Goal: Communication & Community: Answer question/provide support

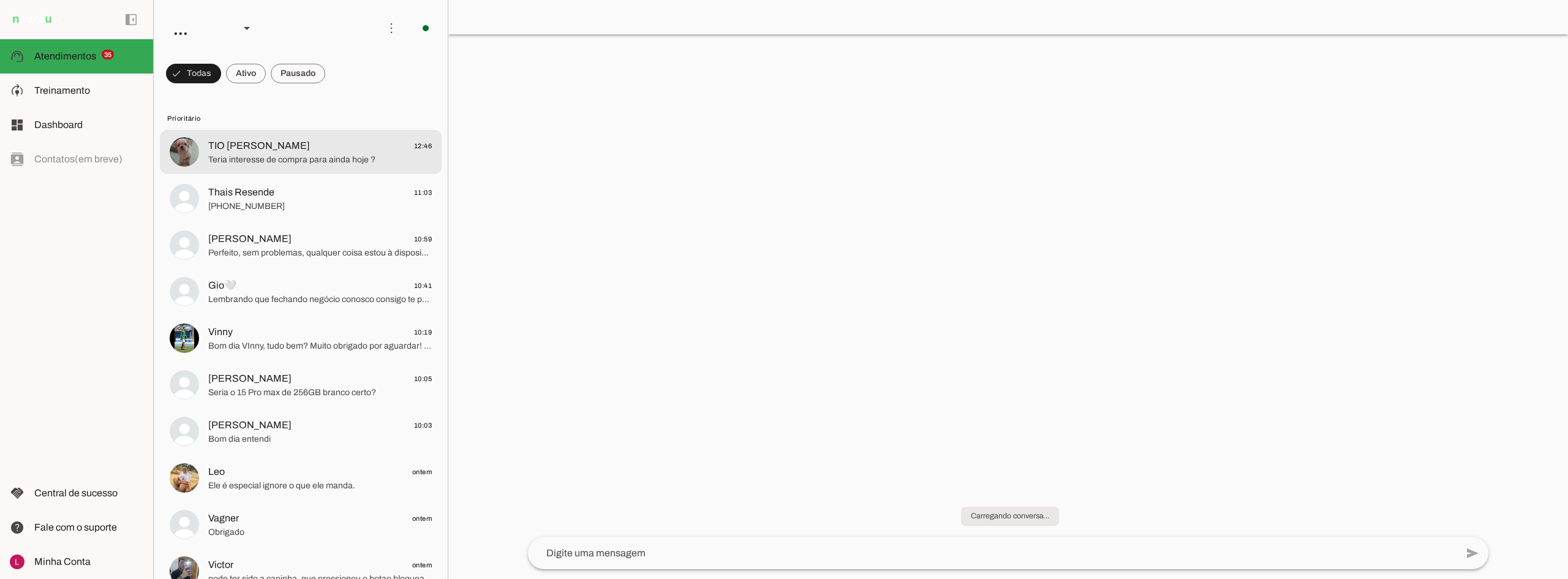
click at [341, 141] on span "TIO [PERSON_NAME] 12:46" at bounding box center [320, 146] width 223 height 15
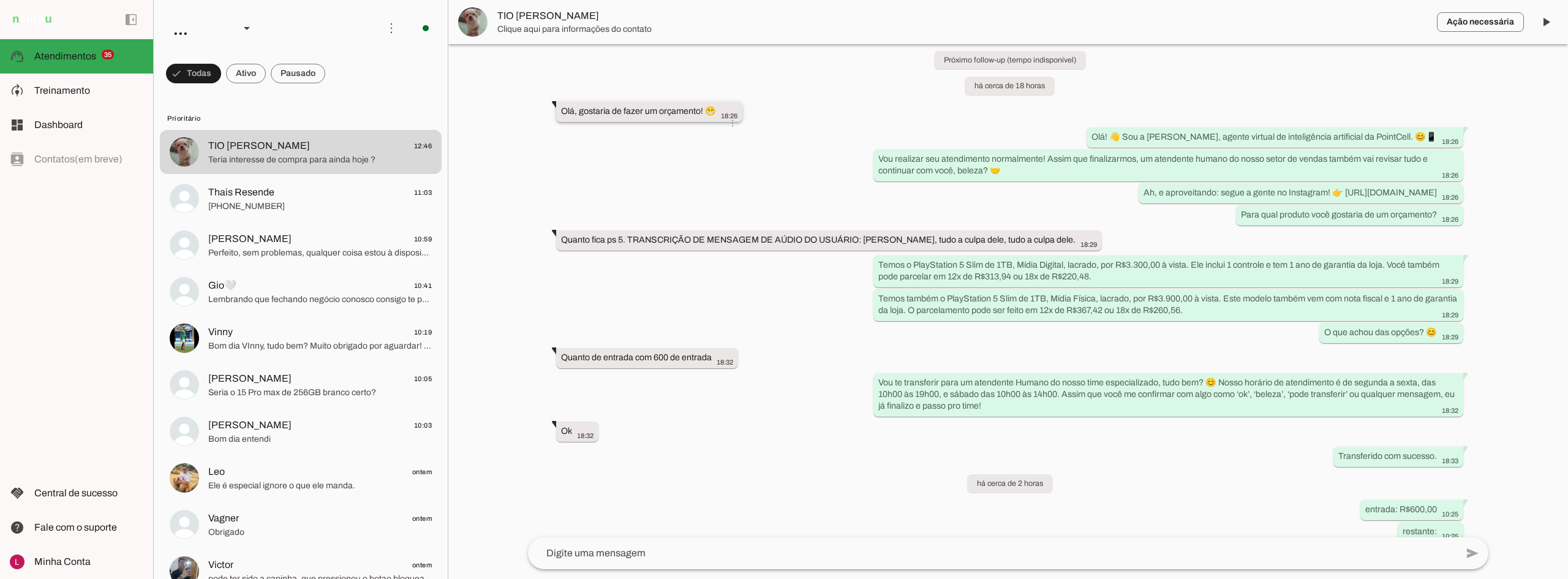
scroll to position [248, 0]
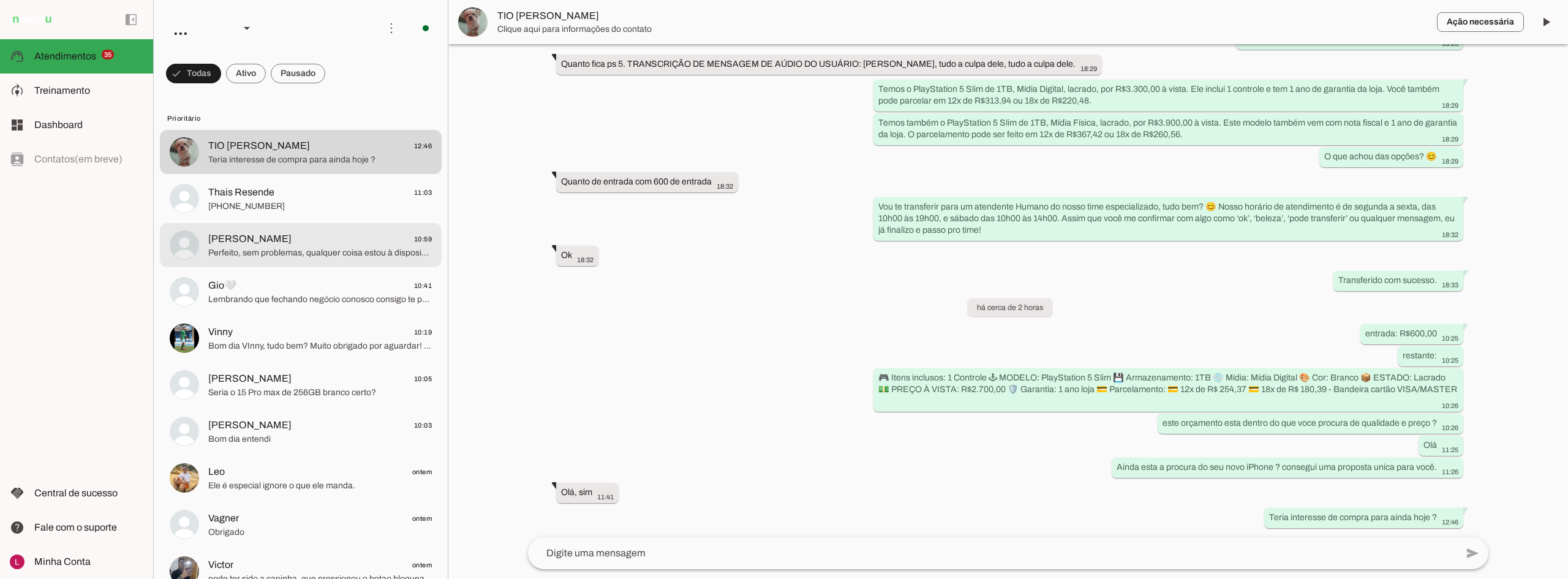
click at [289, 174] on md-item "[PERSON_NAME] 10:59 Perfeito, sem problemas, qualquer coisa estou à disposição …" at bounding box center [301, 152] width 282 height 44
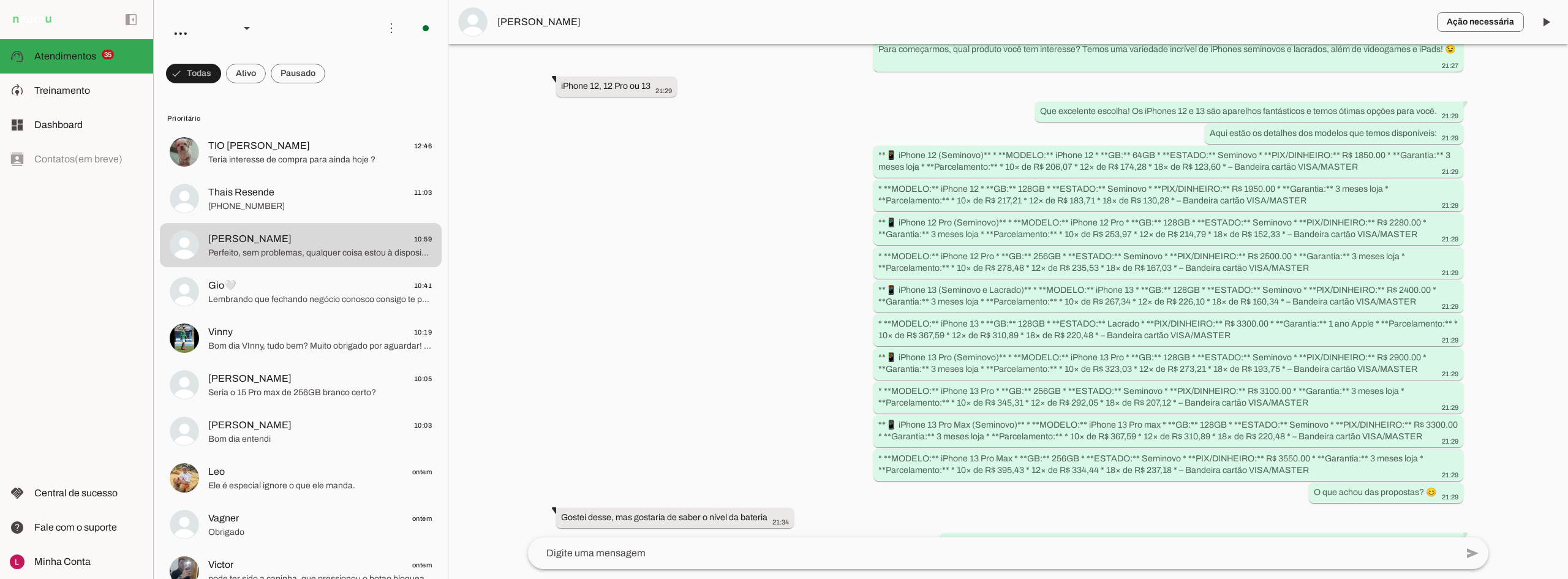
scroll to position [249, 0]
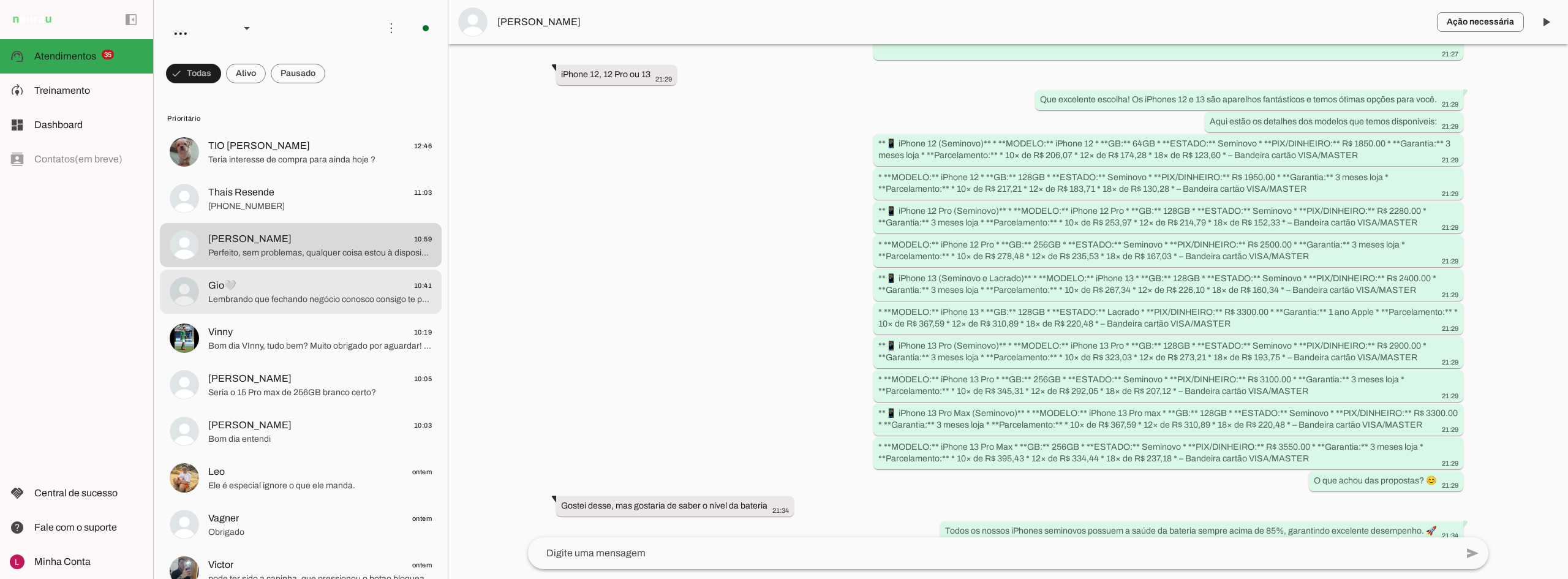
click at [249, 174] on md-item "Gio🤍 10:41 Lembrando que fechando negócio conosco consigo te presentear com cap…" at bounding box center [301, 152] width 282 height 44
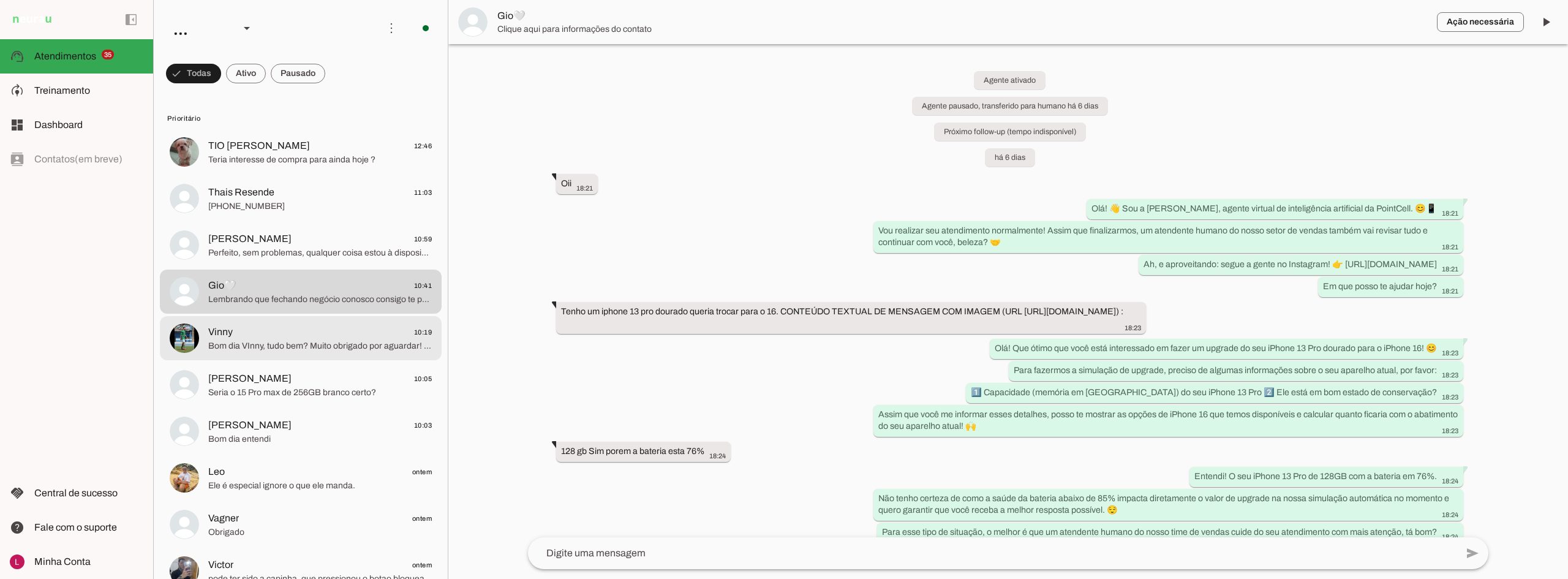
click at [304, 347] on span "Bom dia VInny, tudo bem? Muito obrigado por aguardar! E aí bora garantir seu PS…" at bounding box center [320, 346] width 223 height 12
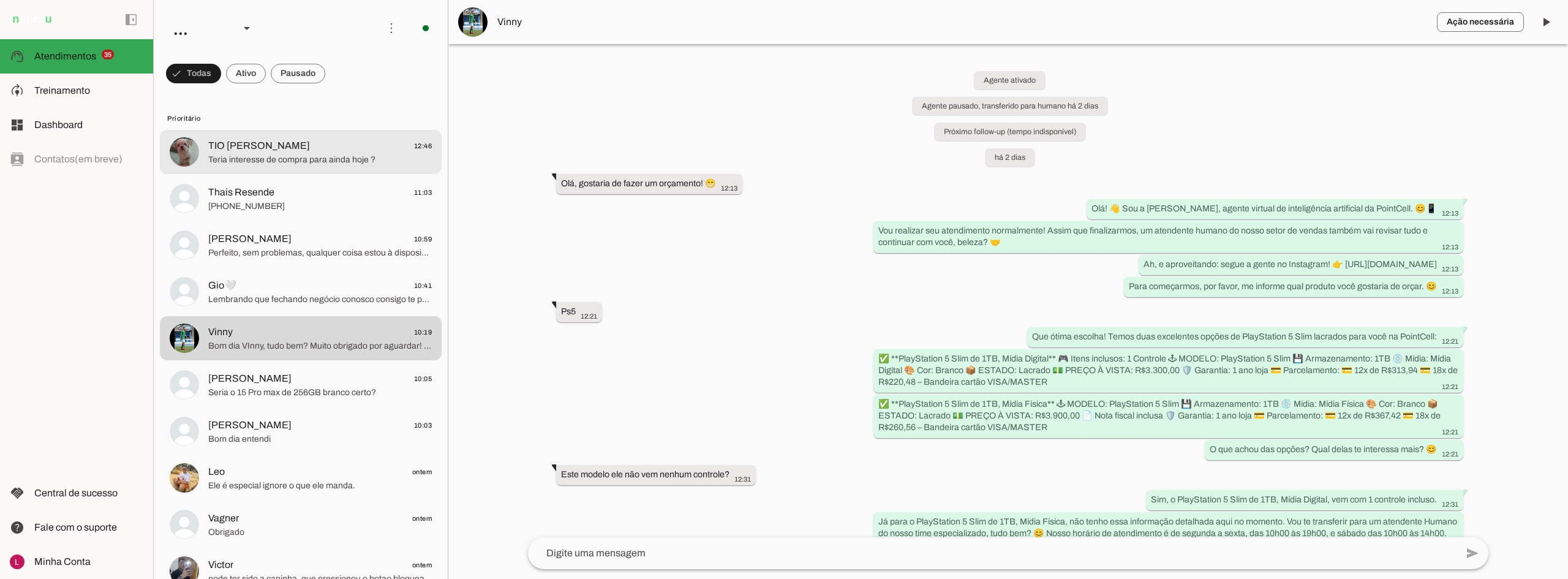
click at [297, 164] on span "Teria interesse de compra para ainda hoje ?" at bounding box center [320, 160] width 223 height 12
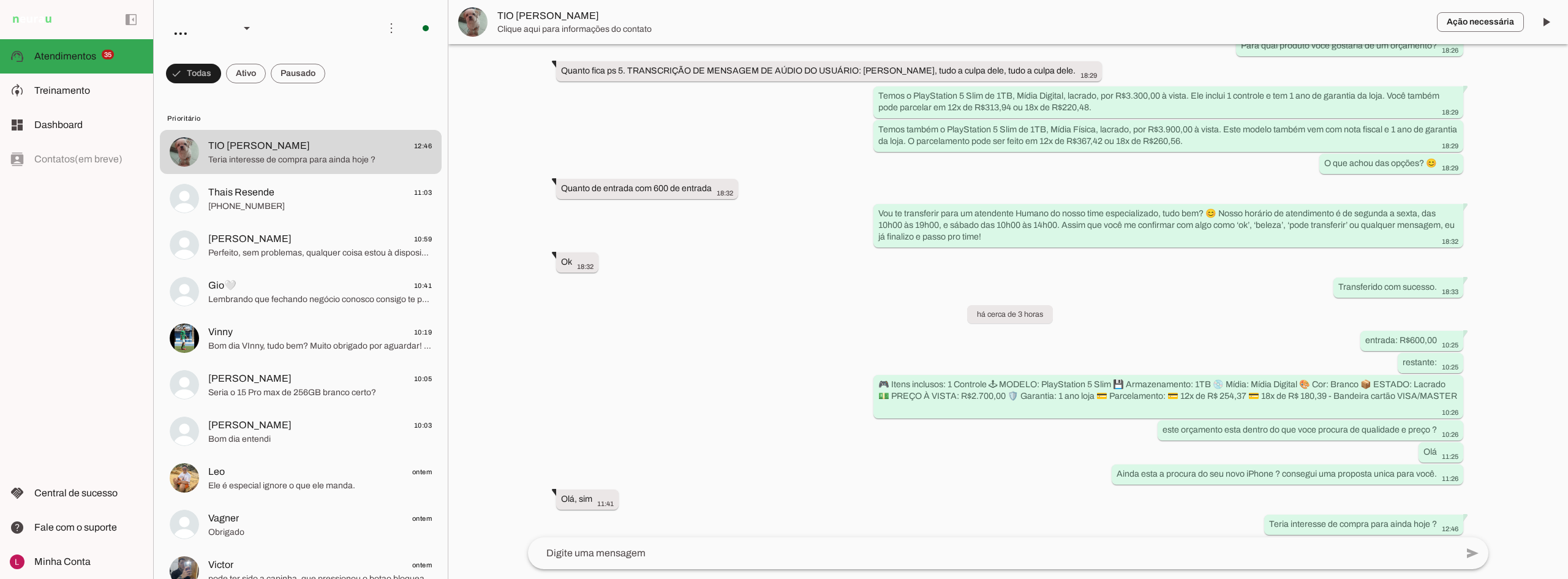
scroll to position [248, 0]
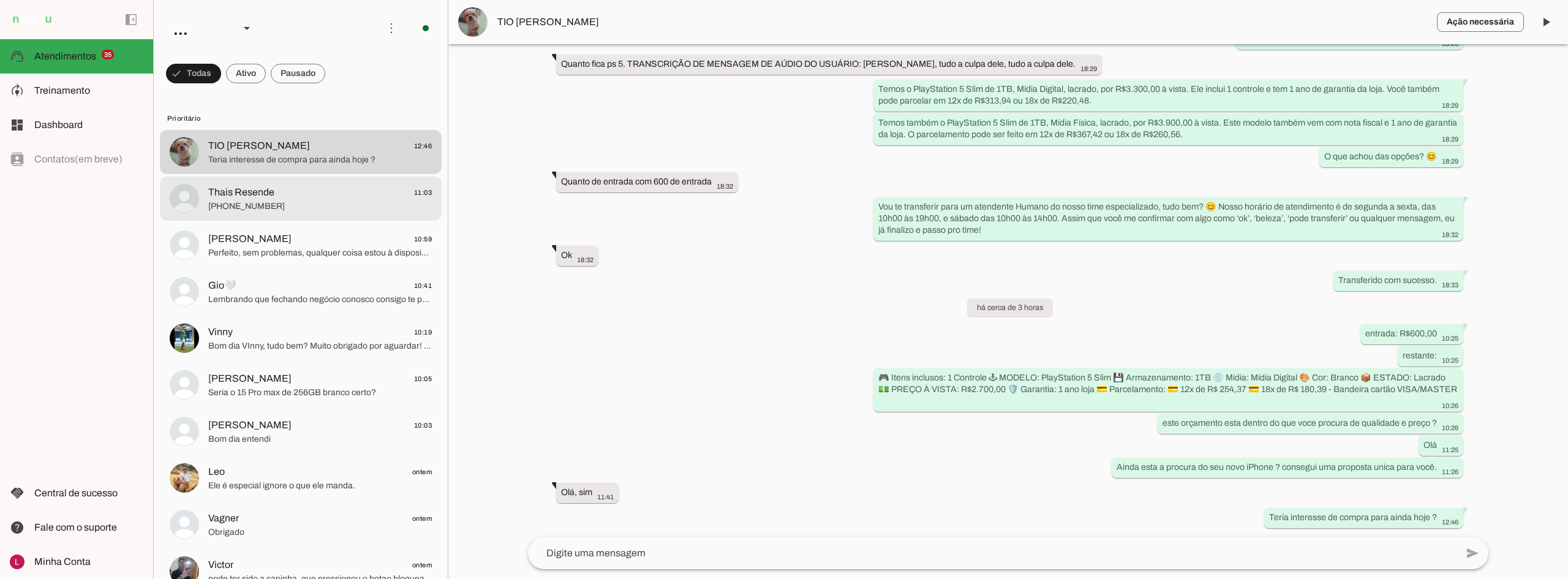
click at [275, 208] on span "[PHONE_NUMBER]" at bounding box center [320, 207] width 223 height 12
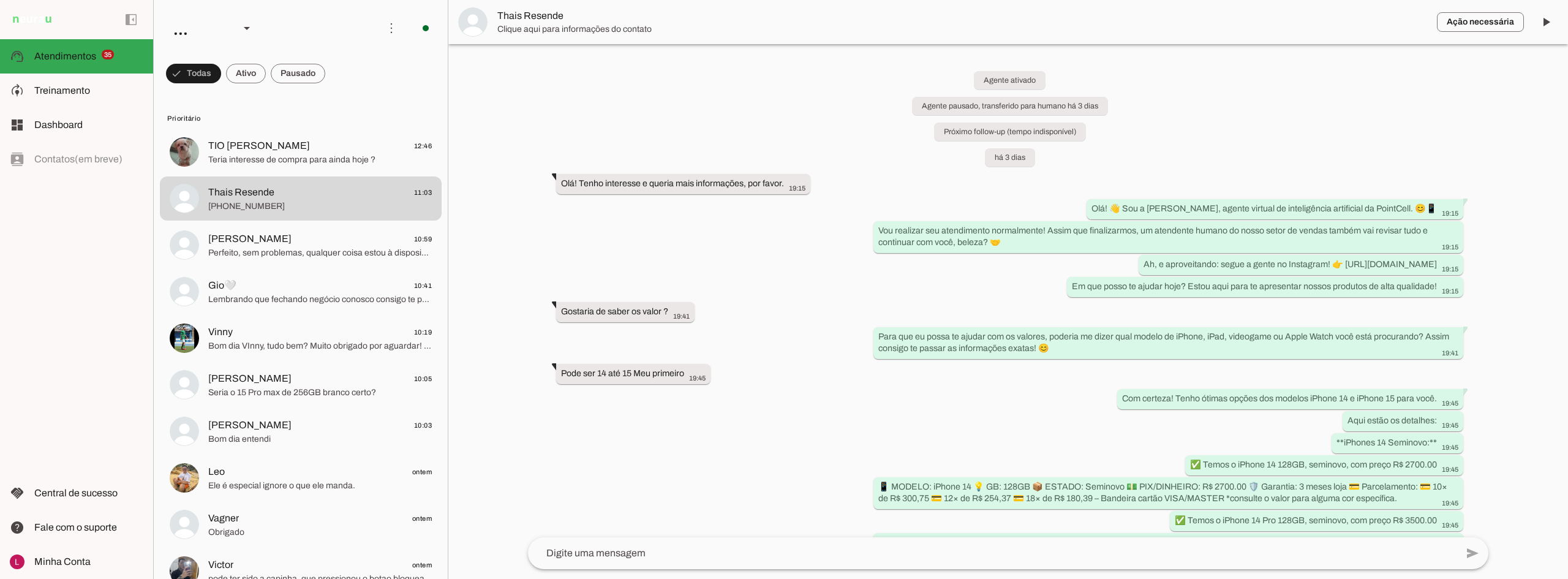
click at [358, 242] on span "[PERSON_NAME] 10:59" at bounding box center [320, 239] width 223 height 15
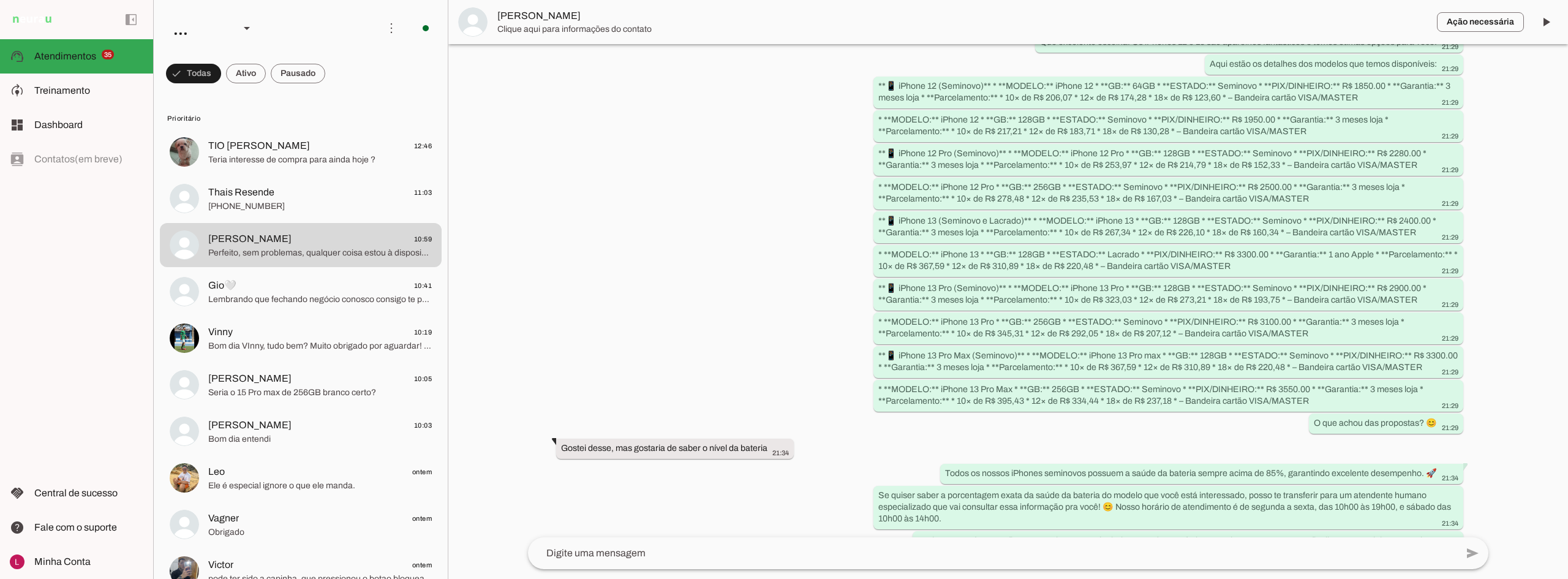
scroll to position [532, 0]
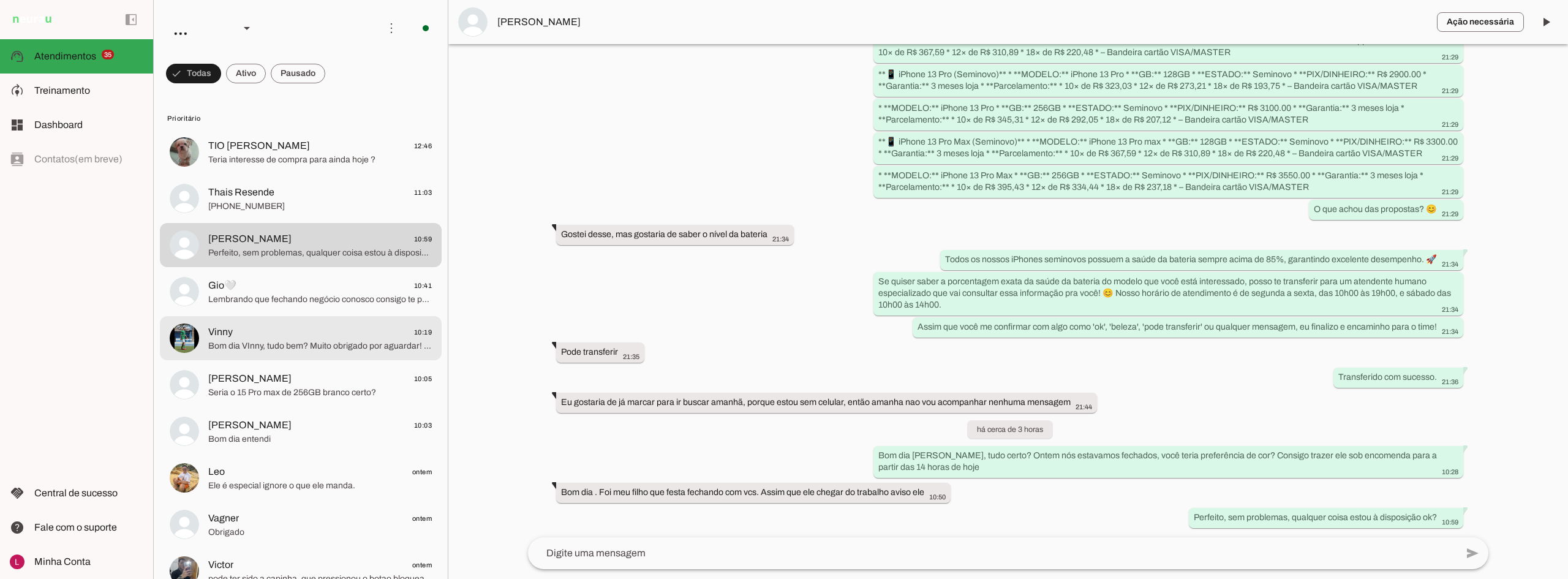
click at [225, 329] on span "Vinny" at bounding box center [220, 332] width 24 height 15
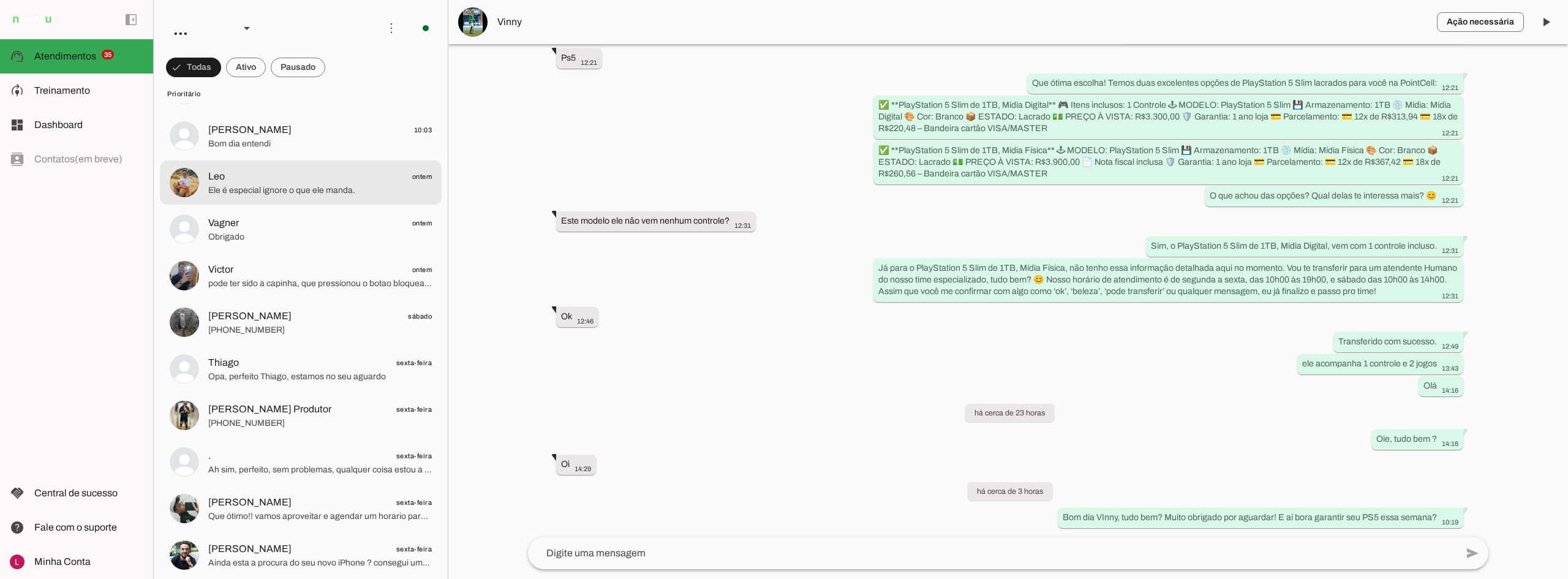
scroll to position [306, 0]
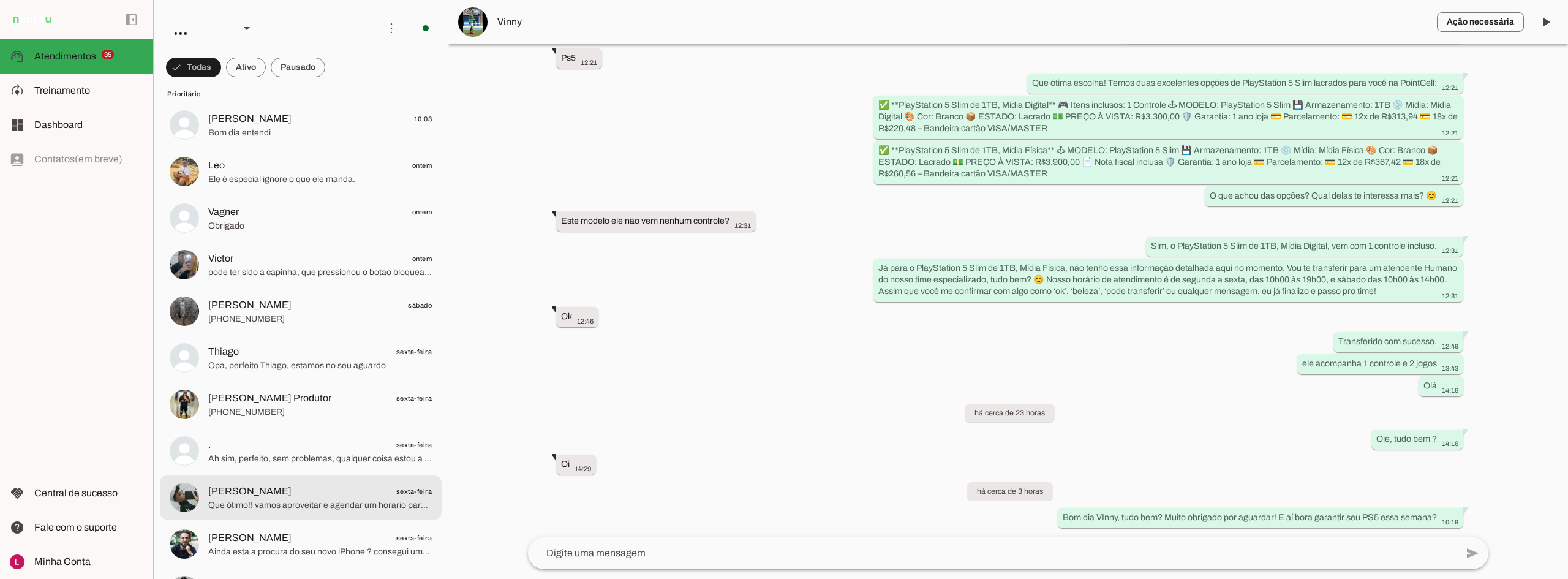
click at [275, 500] on span "Que ótimo!! vamos aproveitar e agendar um horario para você garantir o seu?" at bounding box center [320, 506] width 223 height 12
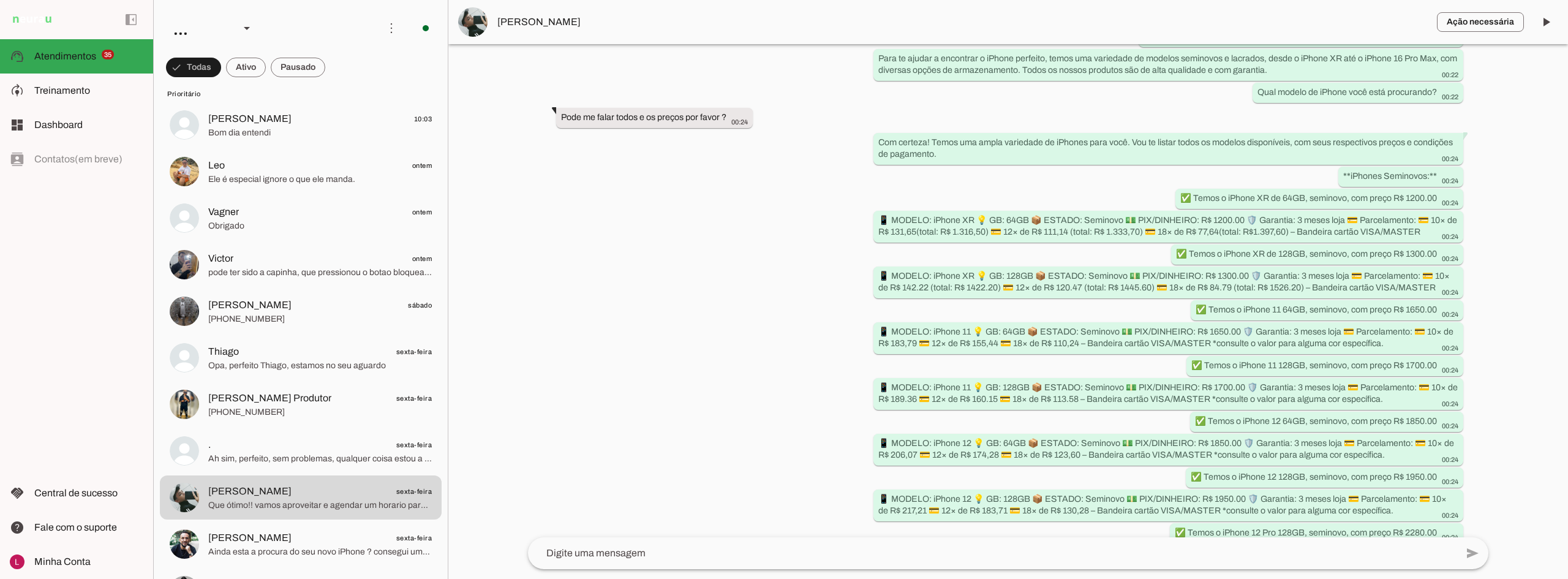
scroll to position [263, 0]
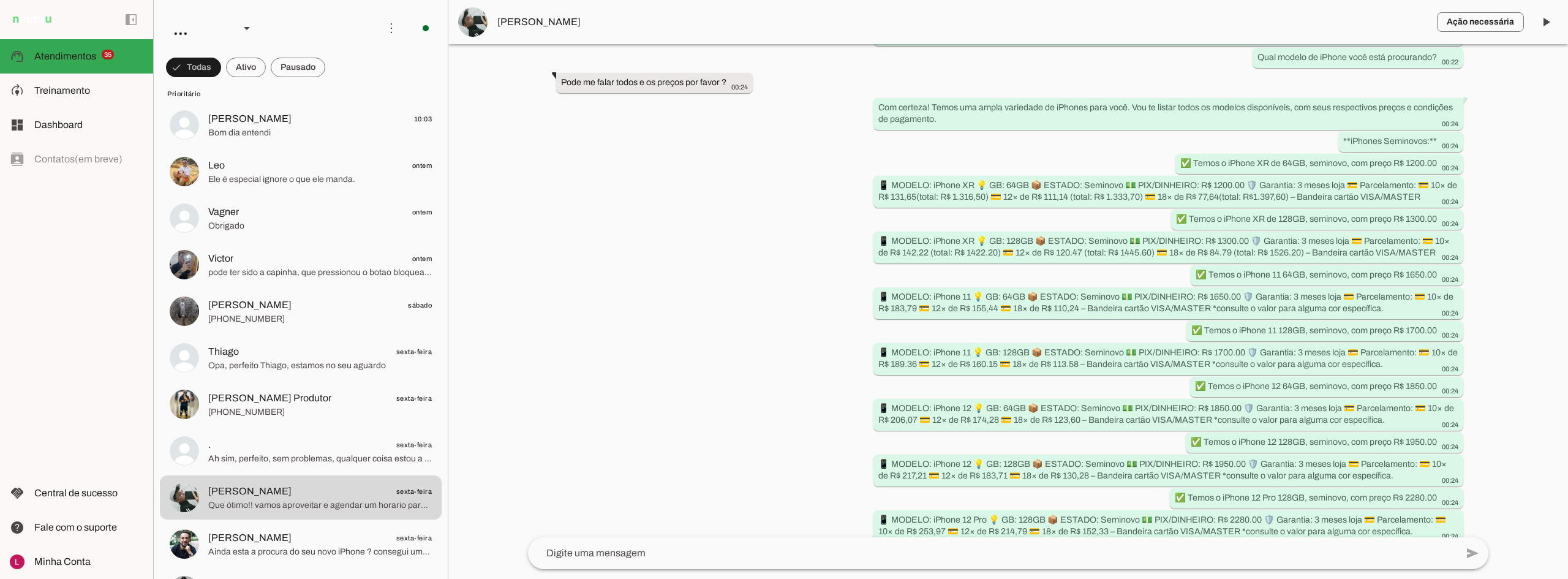
click at [583, 214] on div "Agente ativado Agente pausado, transferido para humano há 3 dias Próximo follow…" at bounding box center [1008, 291] width 980 height 493
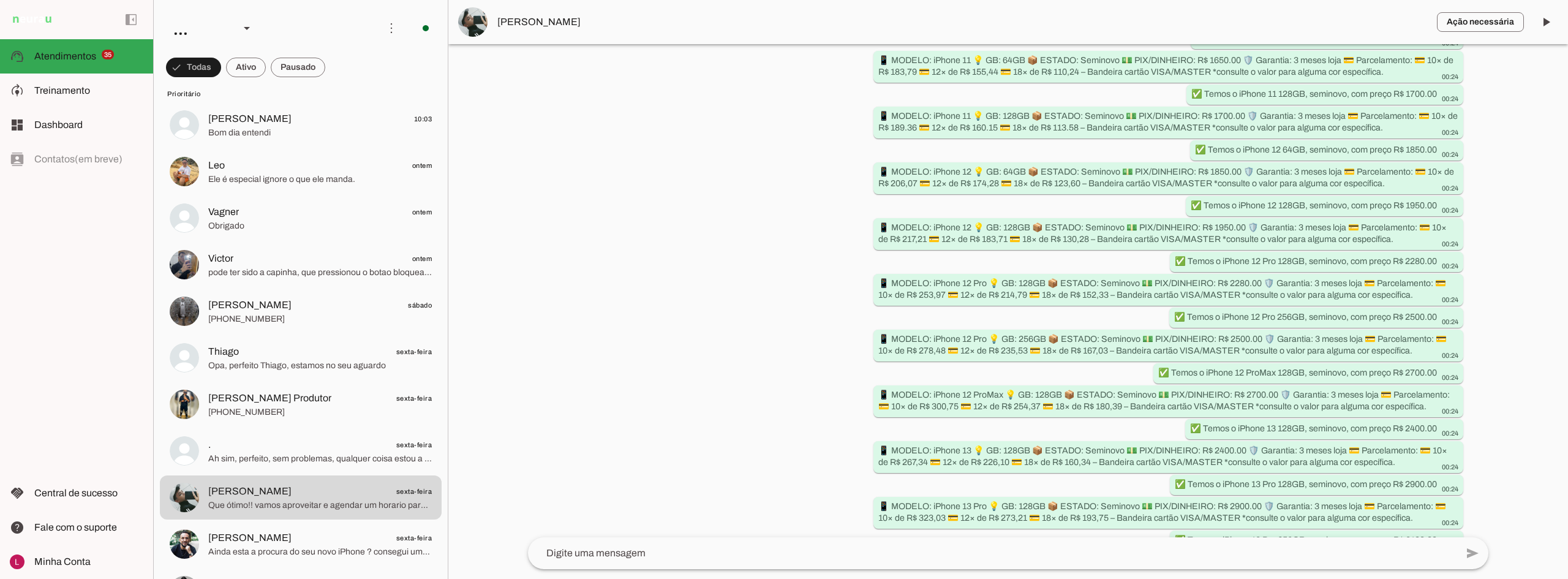
scroll to position [508, 0]
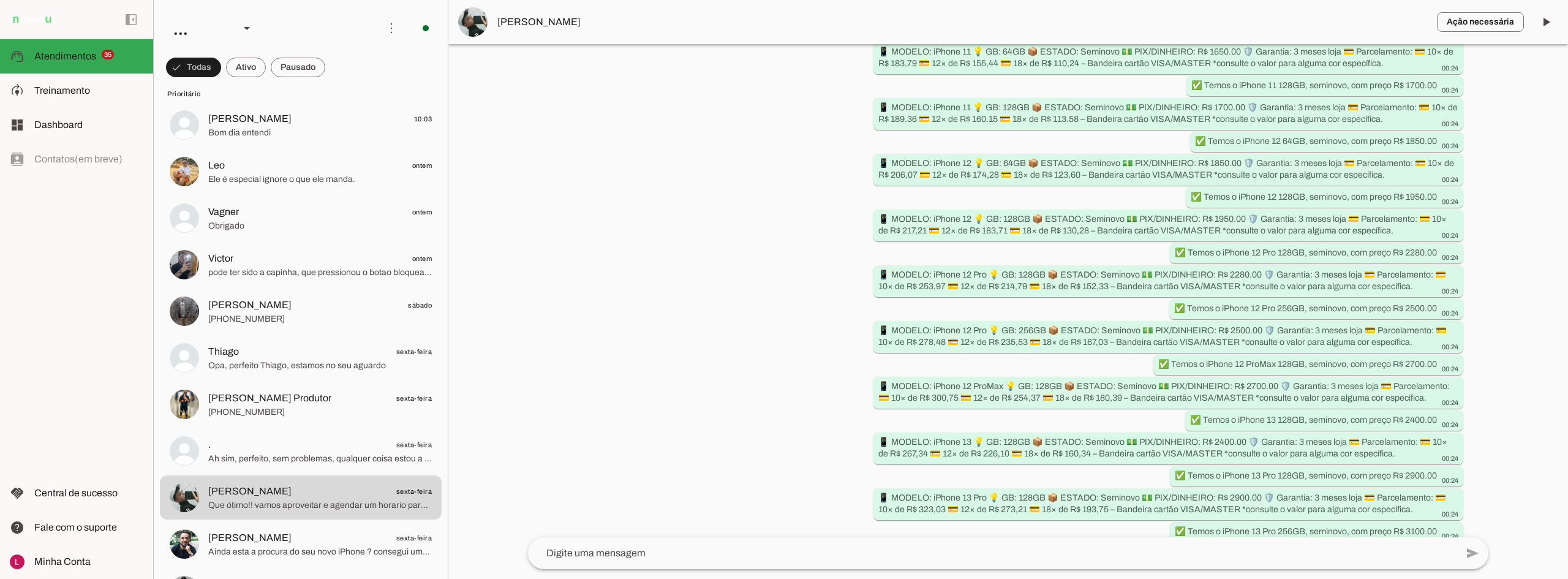
click at [515, 277] on div at bounding box center [1008, 290] width 1120 height 579
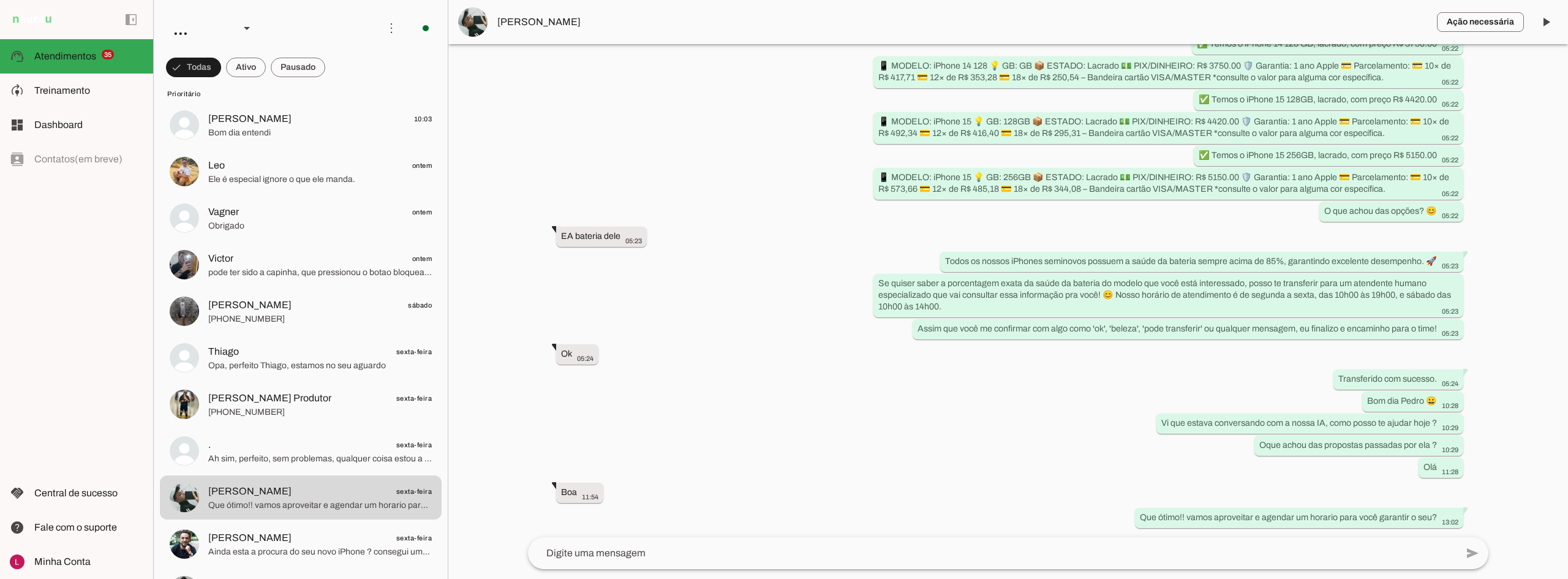
scroll to position [3952, 0]
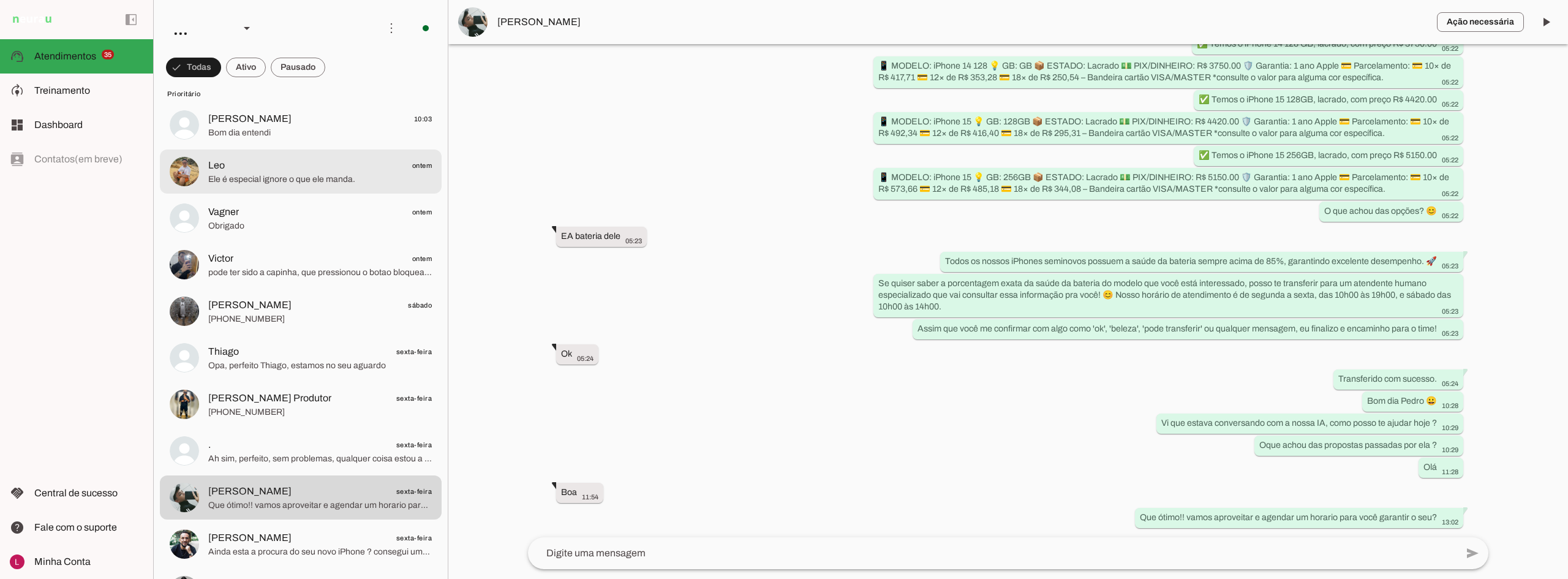
click at [248, 161] on span "Leo ontem" at bounding box center [320, 166] width 223 height 15
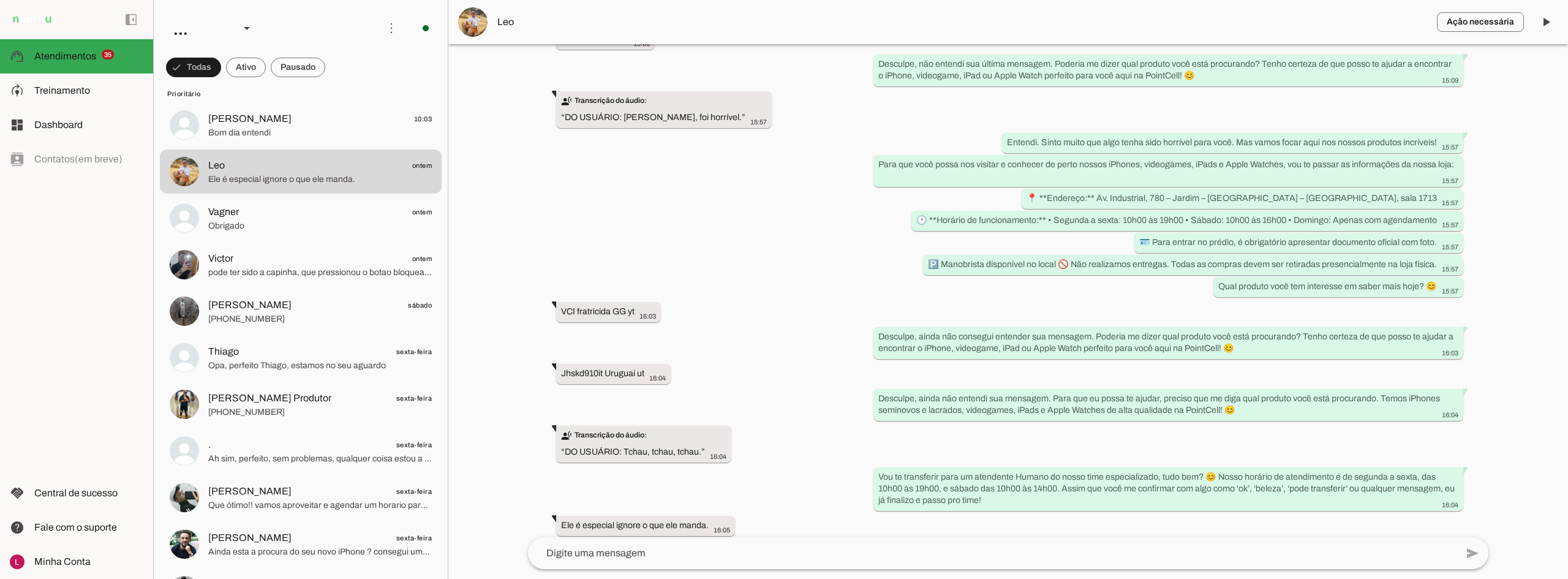
scroll to position [351, 0]
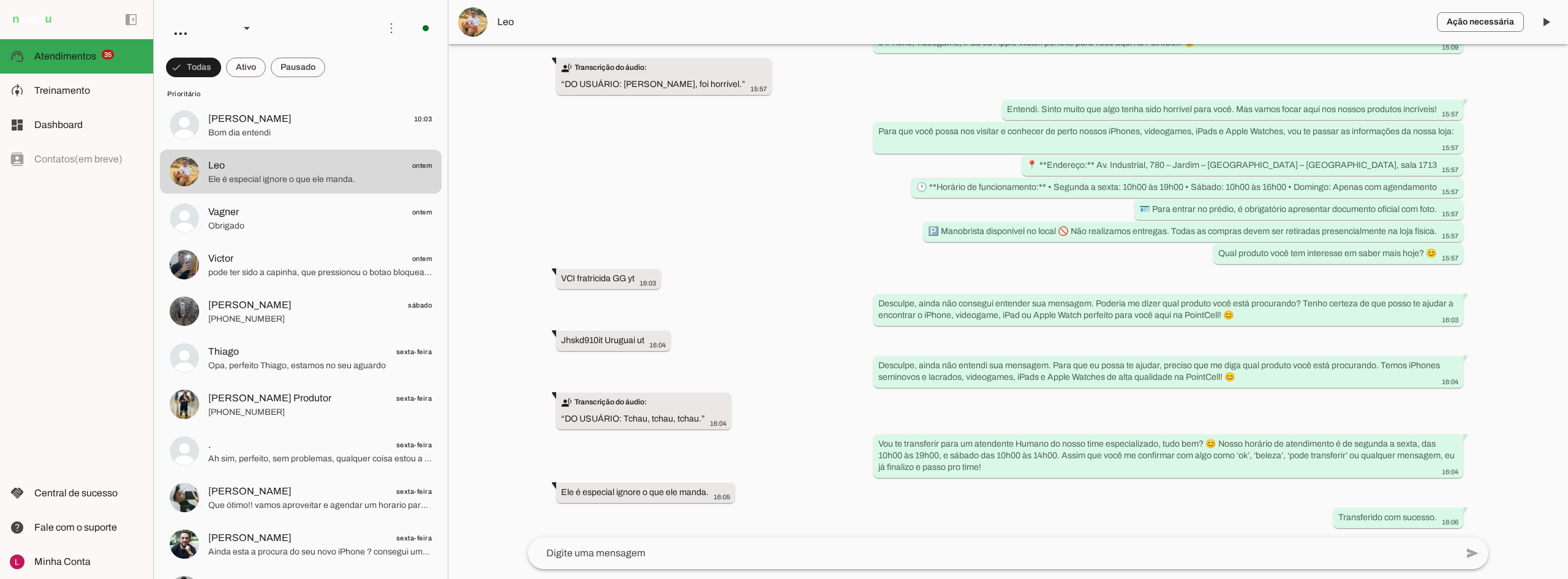
click at [505, 24] on span "Leo" at bounding box center [962, 22] width 930 height 15
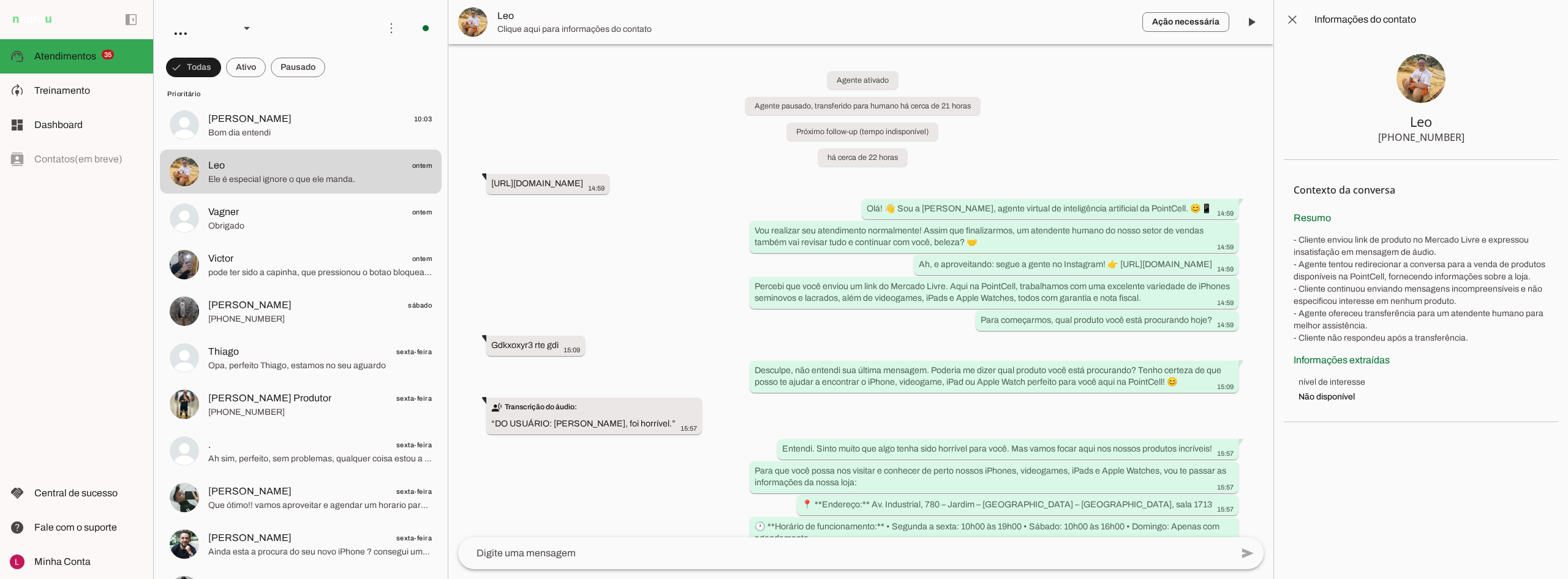
click at [1421, 85] on img at bounding box center [1421, 78] width 49 height 49
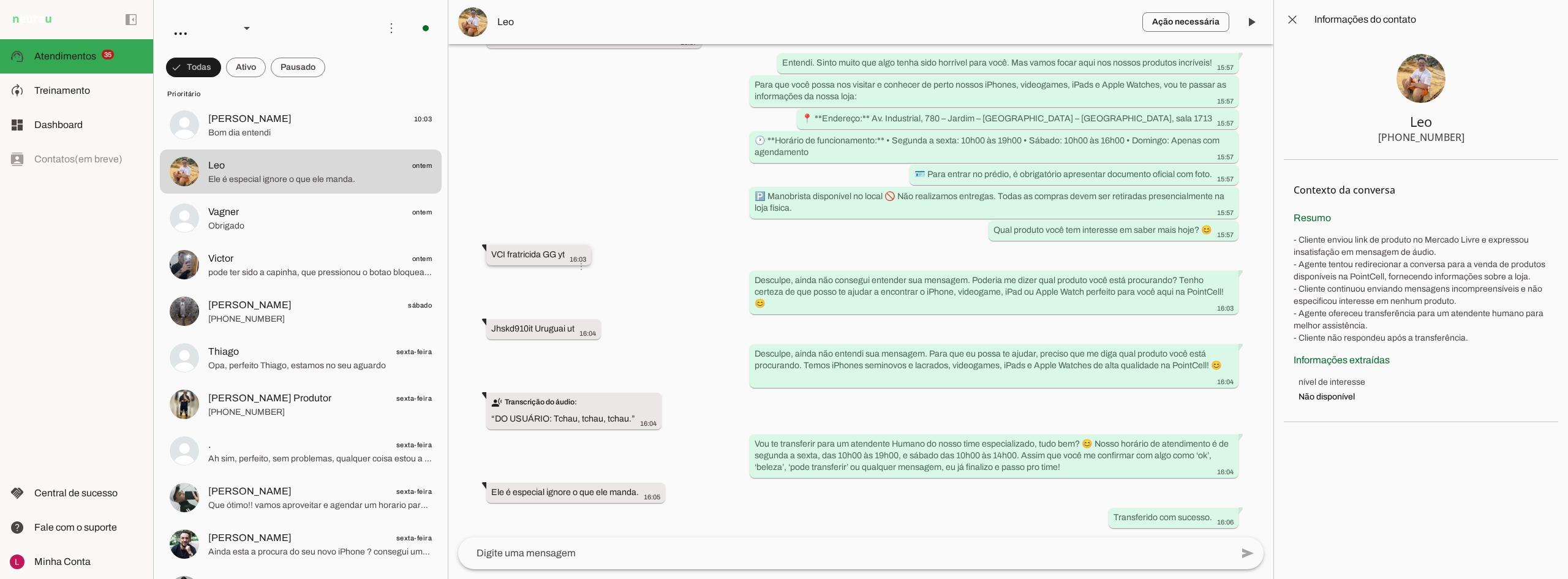
click at [0, 0] on slot "VCI fratricida GG yt more_vert" at bounding box center [0, 0] width 0 height 0
click at [625, 208] on div "Agente ativado Agente pausado, transferido para humano há cerca de 21 horas Pró…" at bounding box center [861, 291] width 825 height 493
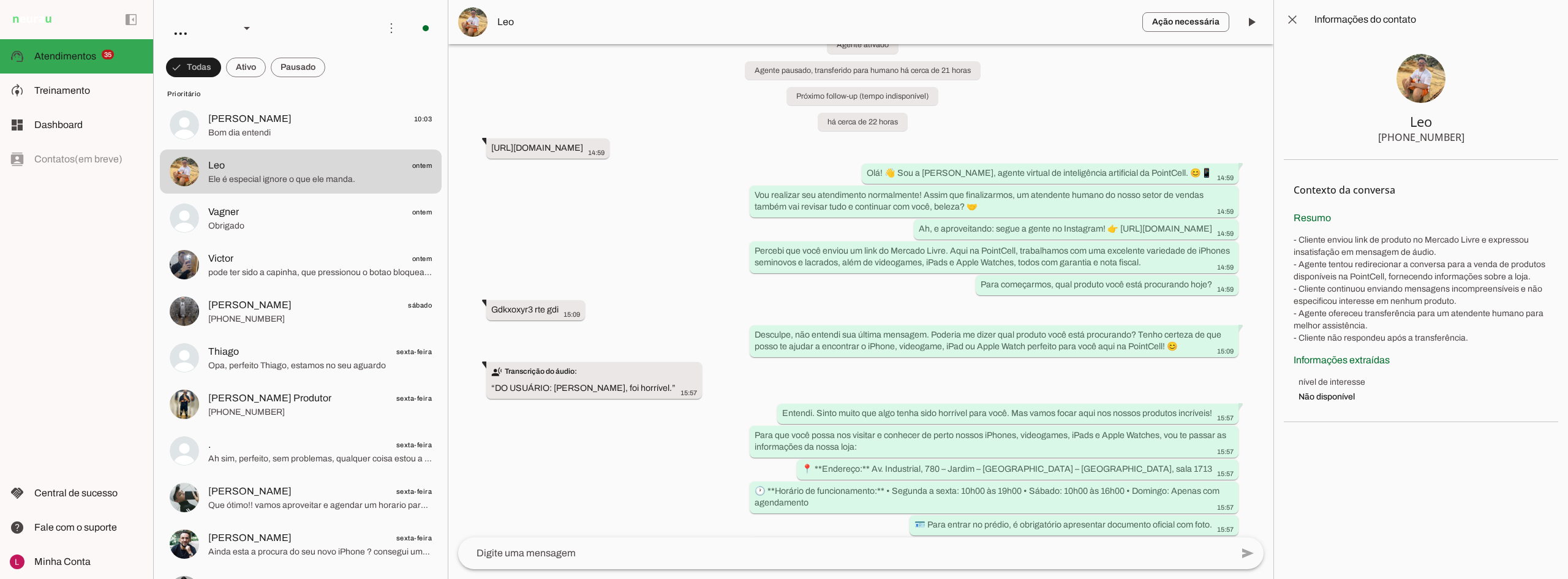
scroll to position [0, 0]
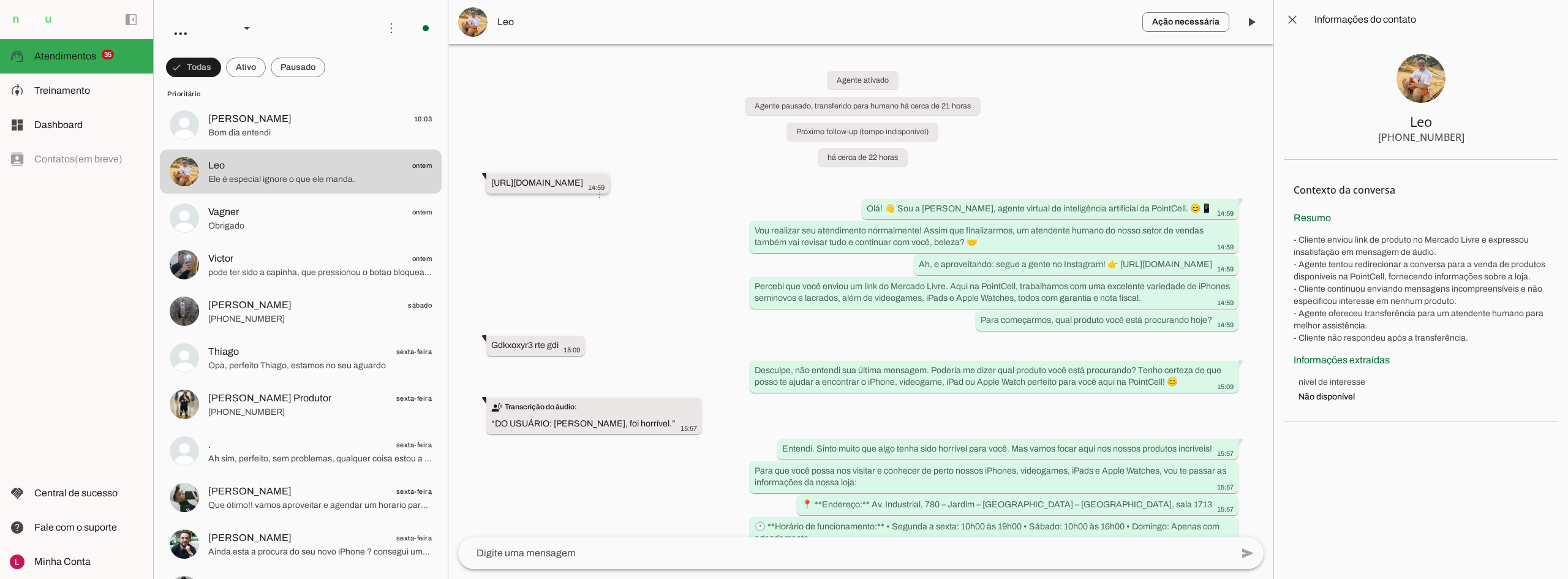
click at [604, 188] on div "[URL][DOMAIN_NAME] more_vert 14:59" at bounding box center [548, 184] width 113 height 15
click at [625, 234] on div "Agente ativado Agente pausado, transferido para humano há cerca de 21 horas Pró…" at bounding box center [861, 291] width 825 height 493
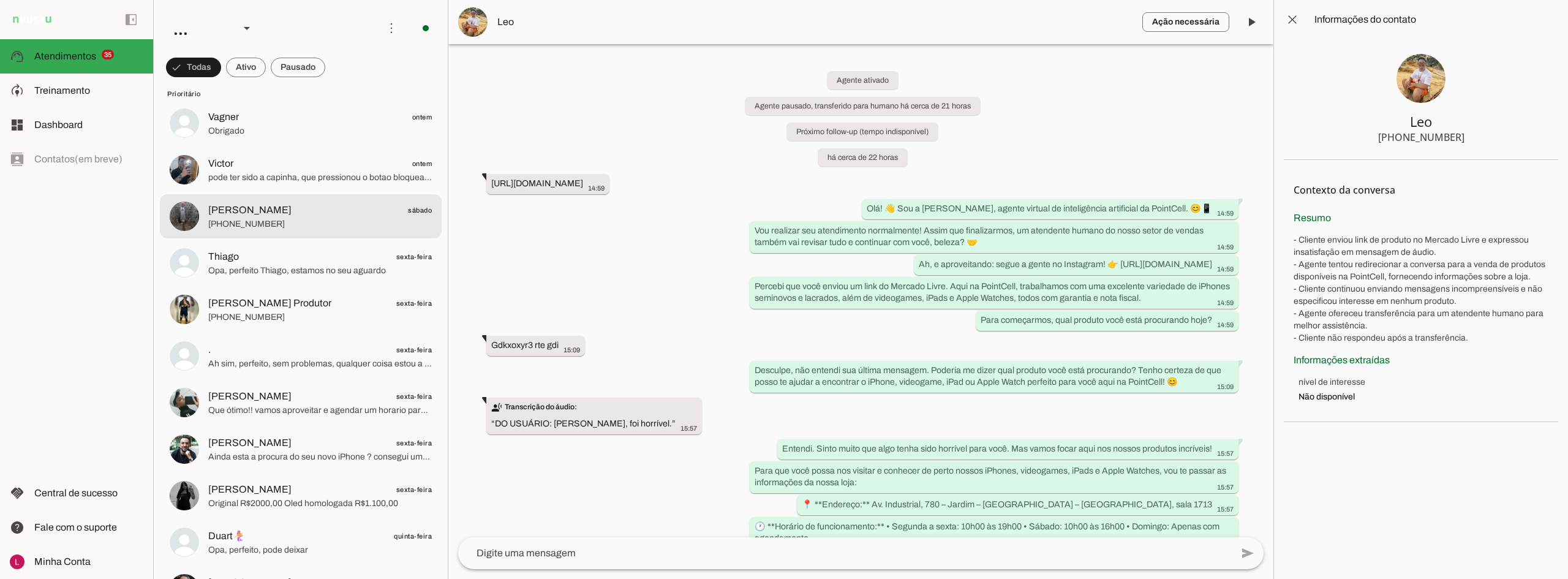
scroll to position [429, 0]
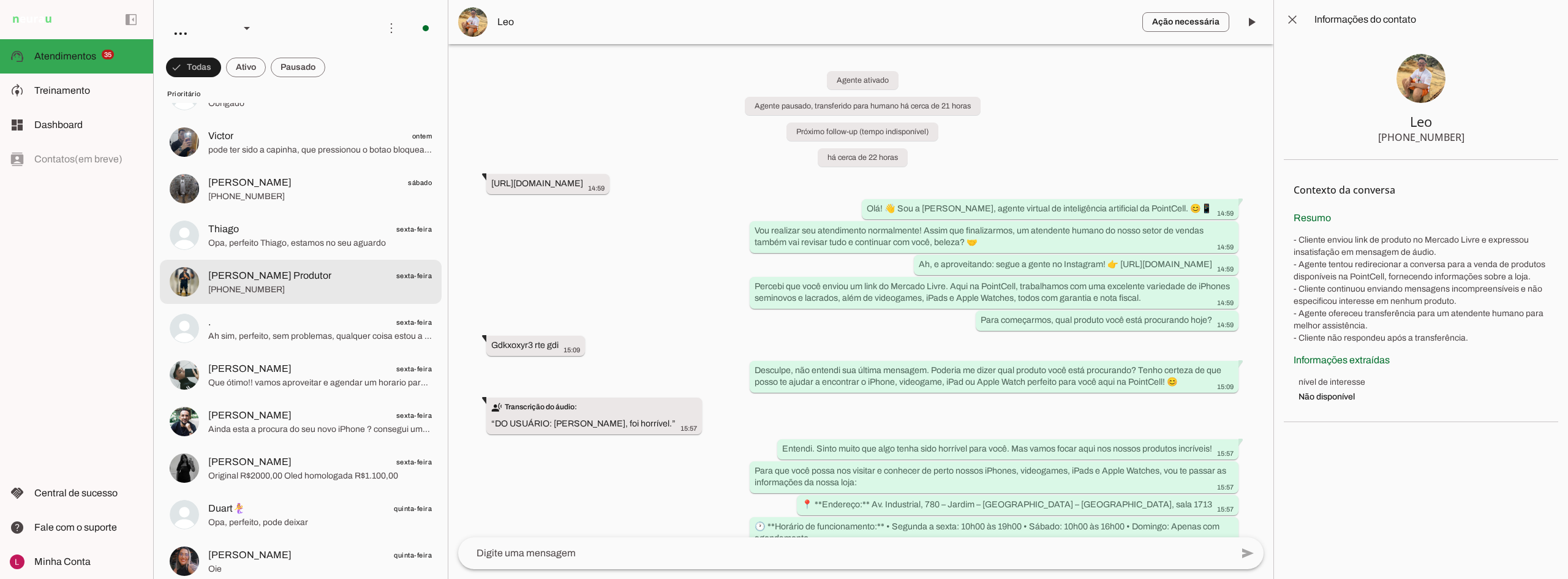
click at [291, 282] on span "[PERSON_NAME] Produtor" at bounding box center [269, 276] width 123 height 15
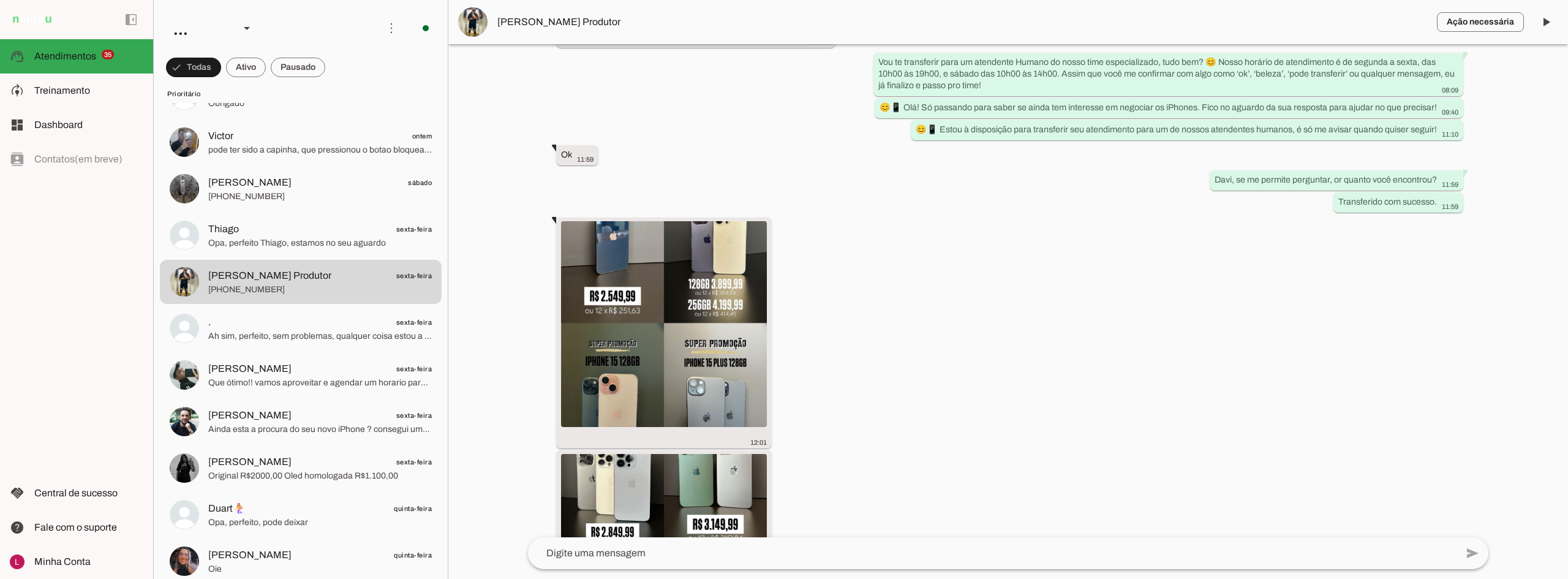
scroll to position [1111, 0]
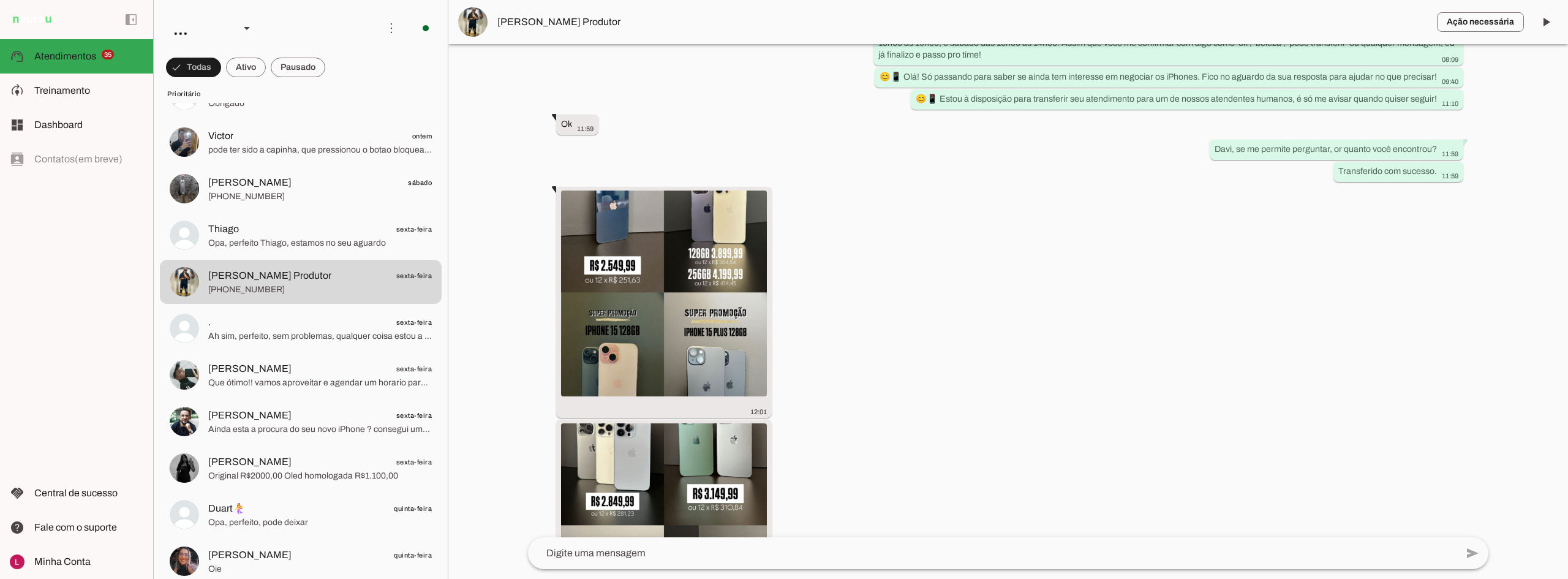
click at [485, 325] on div at bounding box center [1008, 290] width 1120 height 579
click at [573, 306] on img at bounding box center [664, 293] width 206 height 206
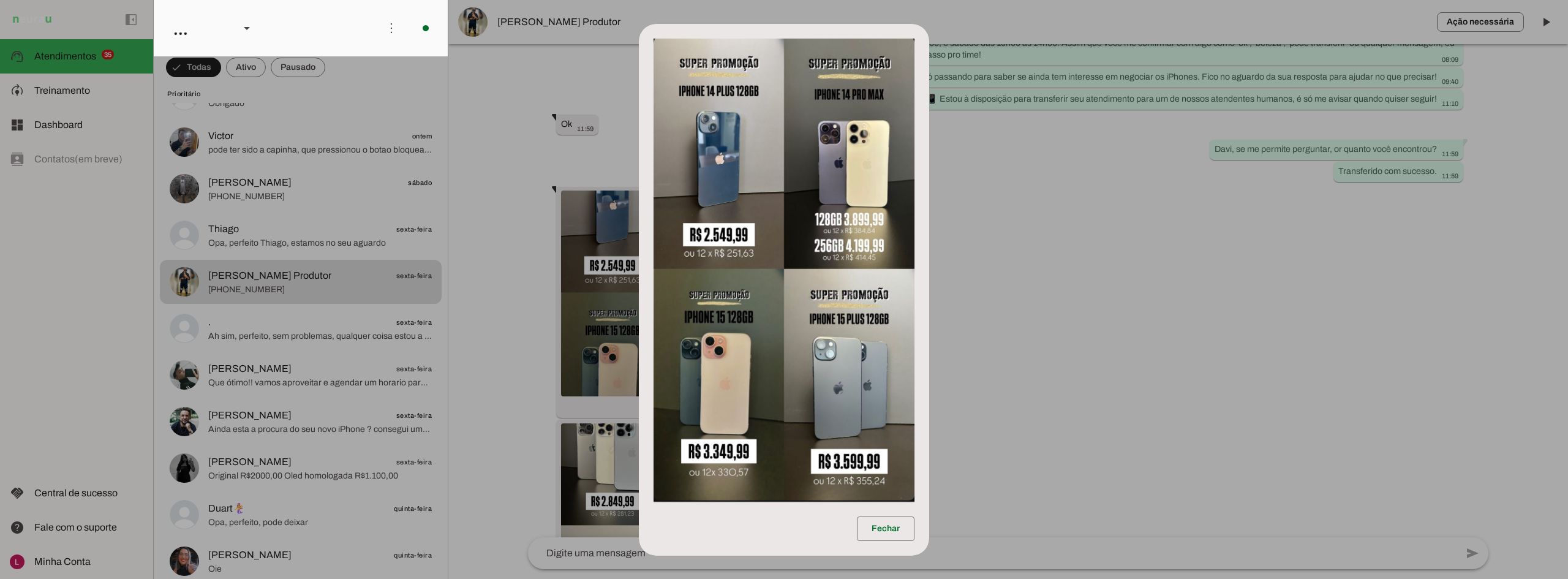
click at [929, 300] on dialog "Fechar" at bounding box center [783, 290] width 290 height 532
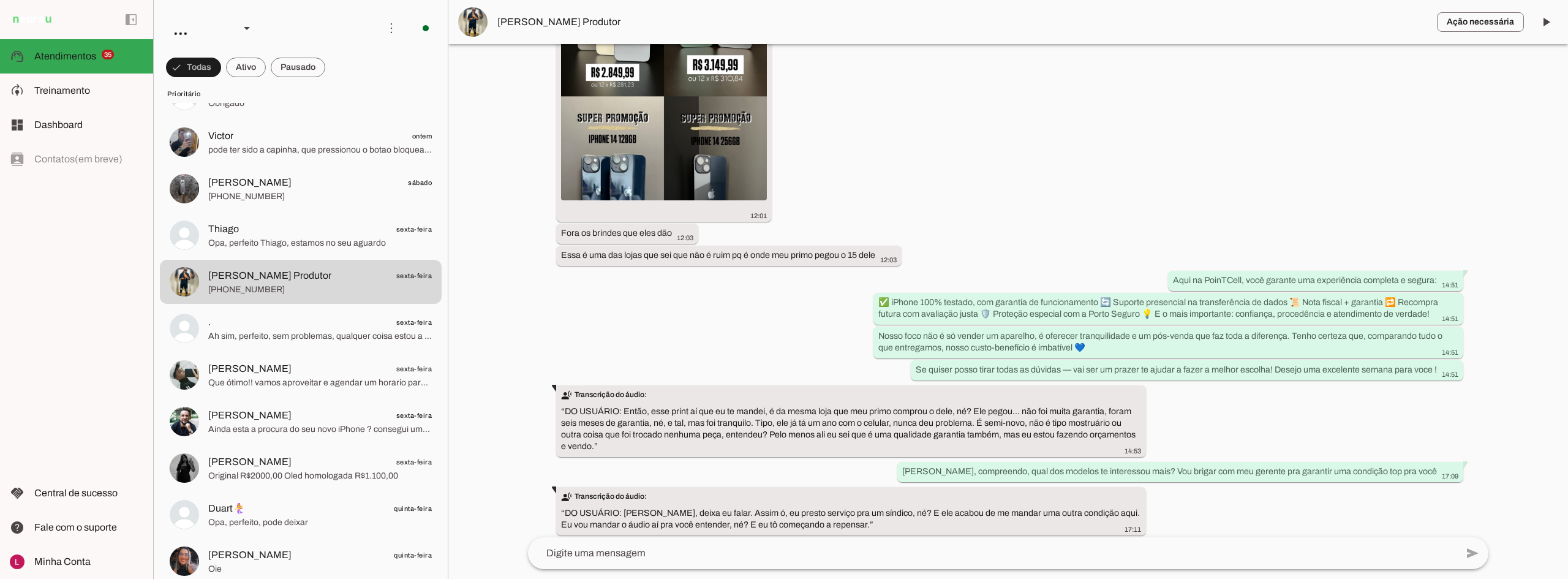
scroll to position [1563, 0]
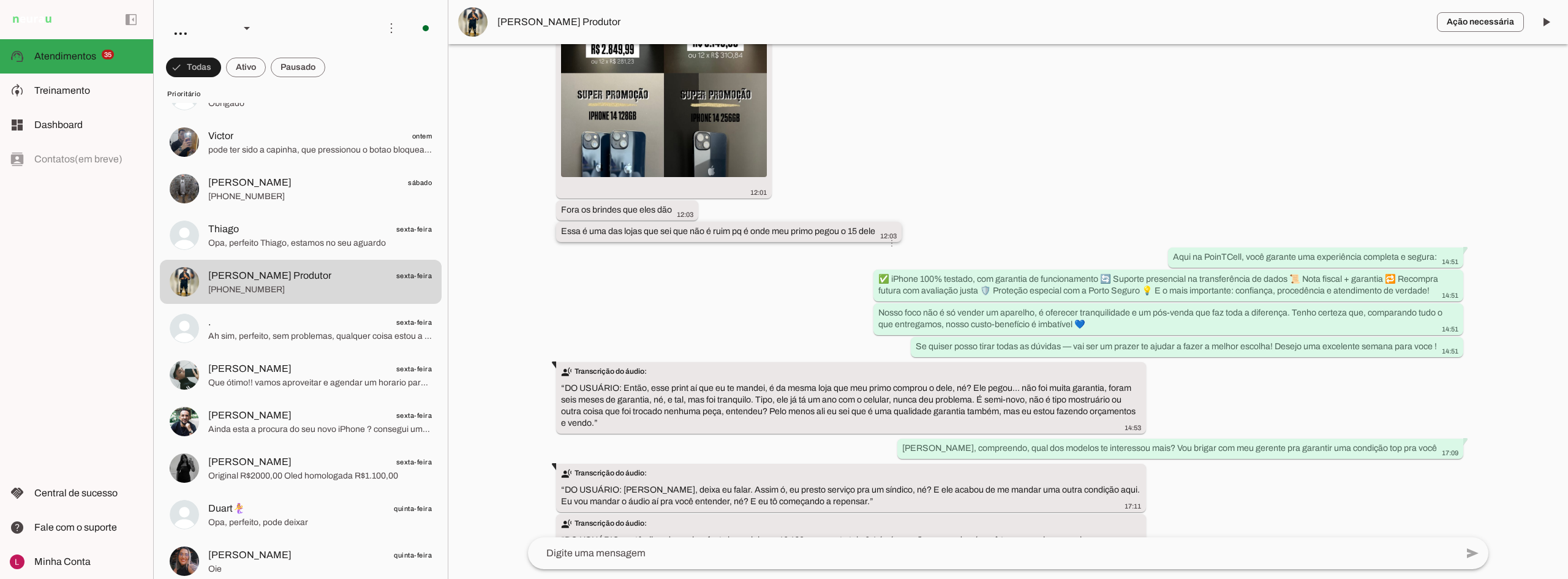
click at [0, 0] on slot "Essa é uma das lojas que sei que não é ruim pq é onde meu primo pegou o 15 dele…" at bounding box center [0, 0] width 0 height 0
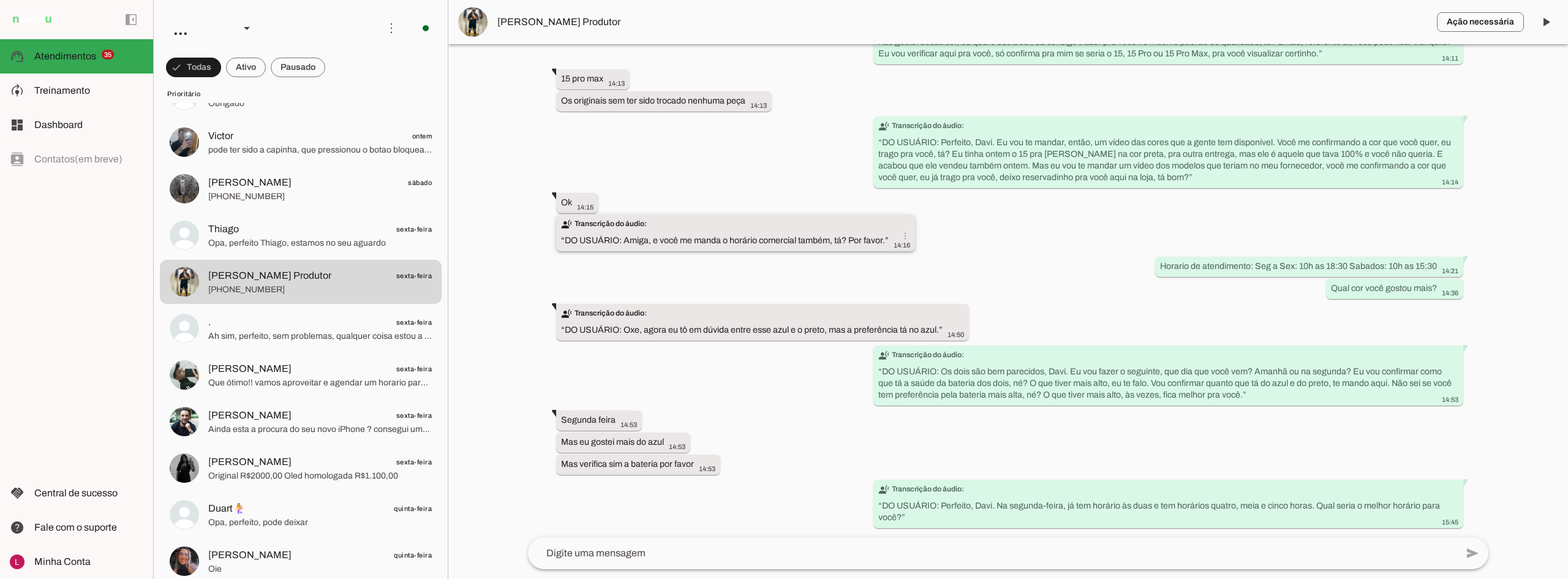
scroll to position [4654, 0]
